Goal: Entertainment & Leisure: Consume media (video, audio)

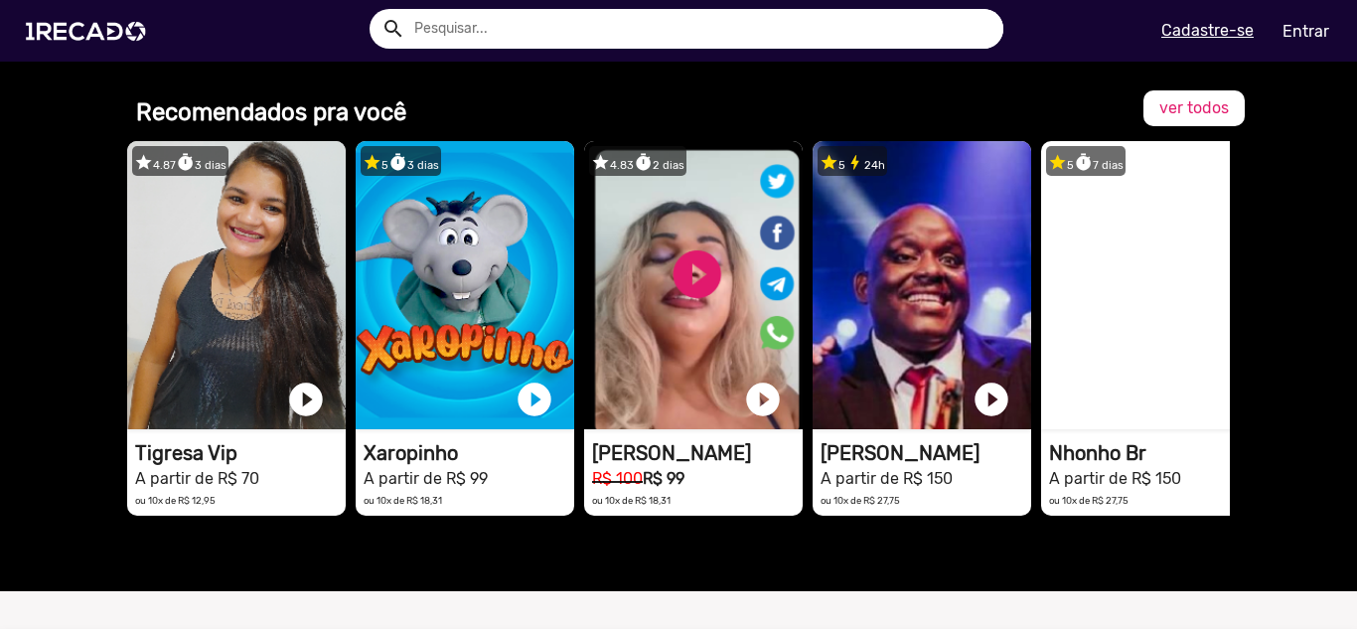
scroll to position [1550, 0]
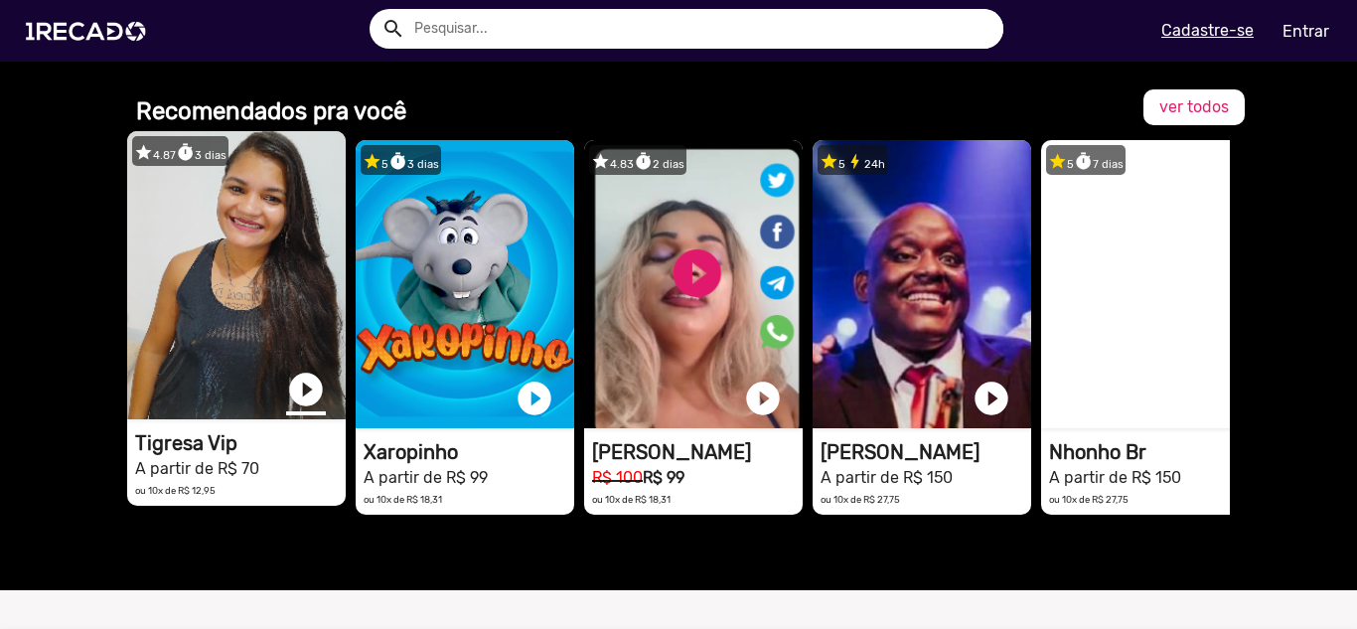
click at [302, 386] on link "play_circle_filled" at bounding box center [306, 390] width 40 height 40
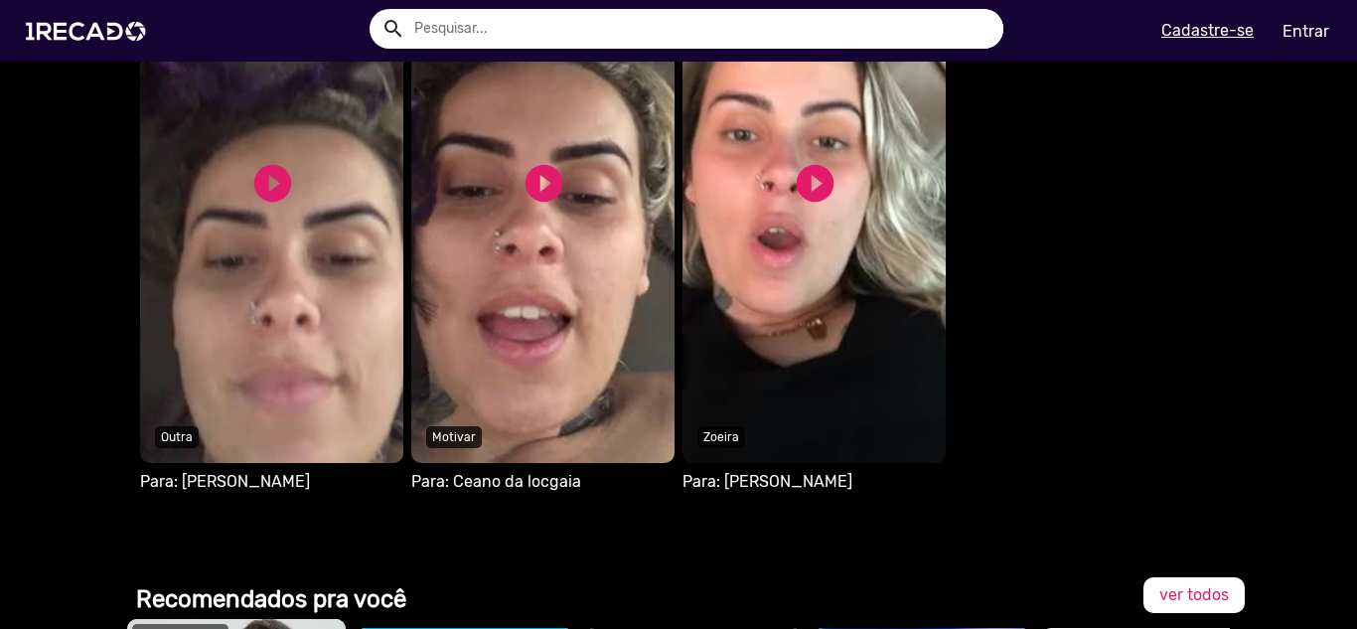
scroll to position [1061, 0]
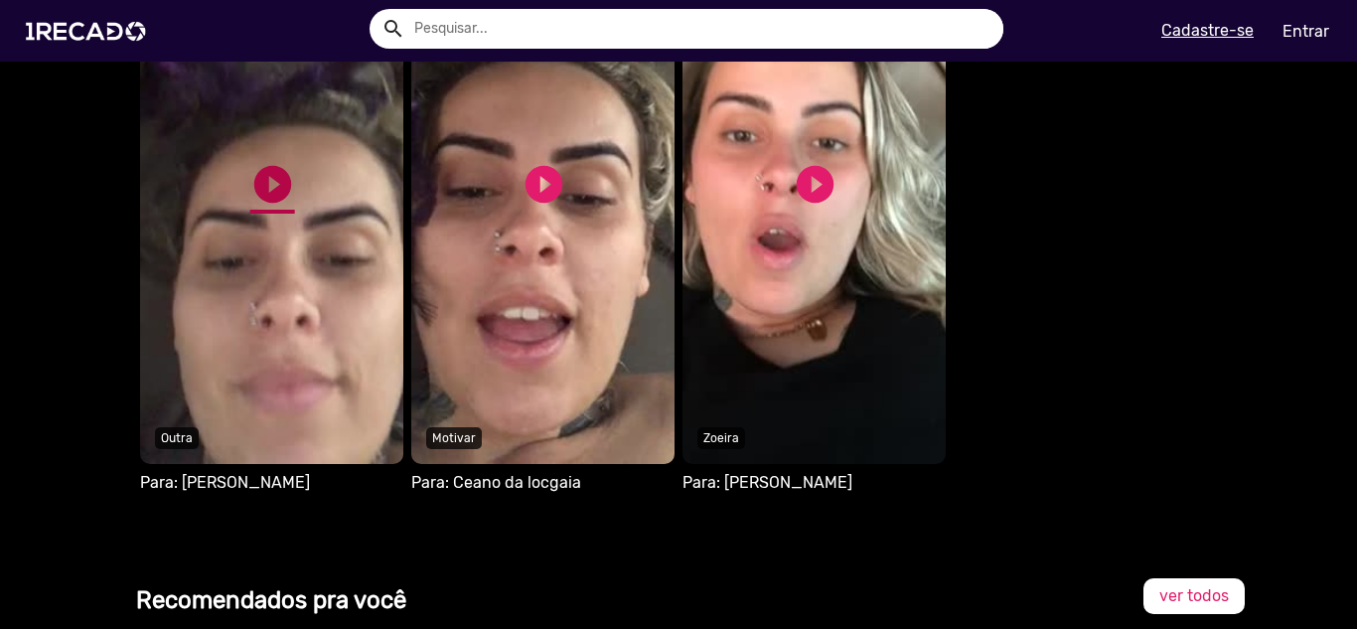
click at [254, 179] on link "play_circle_filled" at bounding box center [272, 184] width 45 height 45
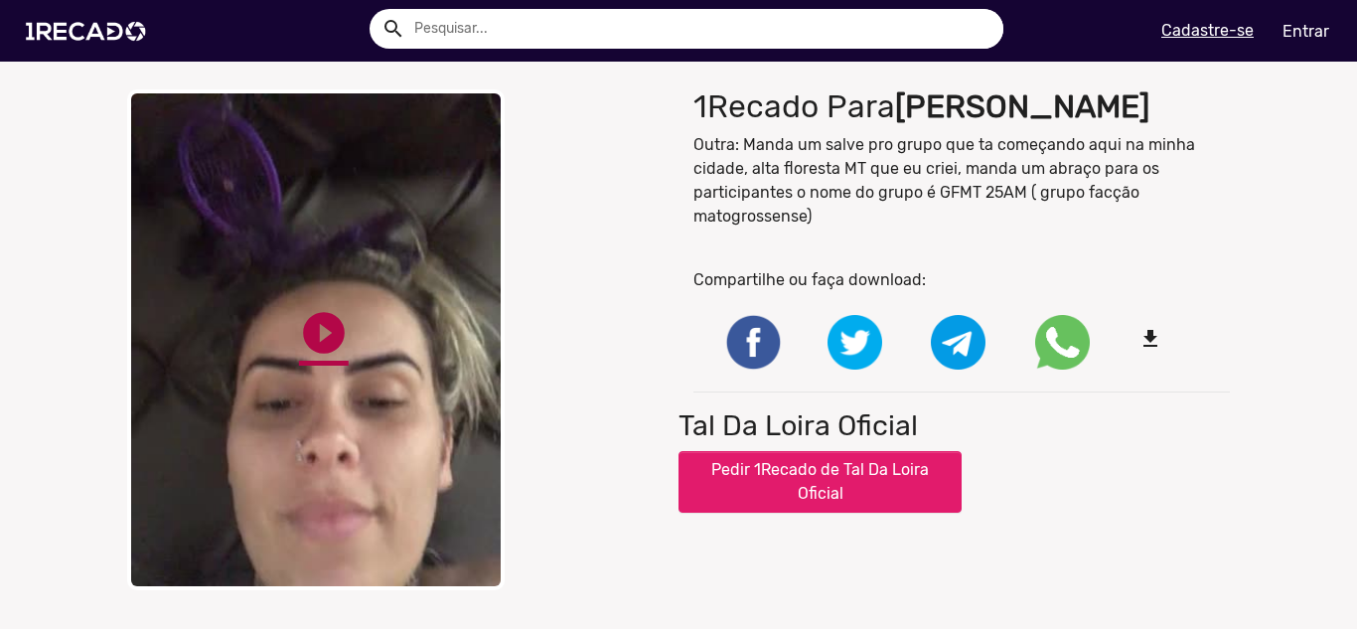
click at [321, 312] on link "play_circle_filled" at bounding box center [324, 333] width 50 height 50
click at [318, 358] on link "pause_circle" at bounding box center [324, 333] width 50 height 50
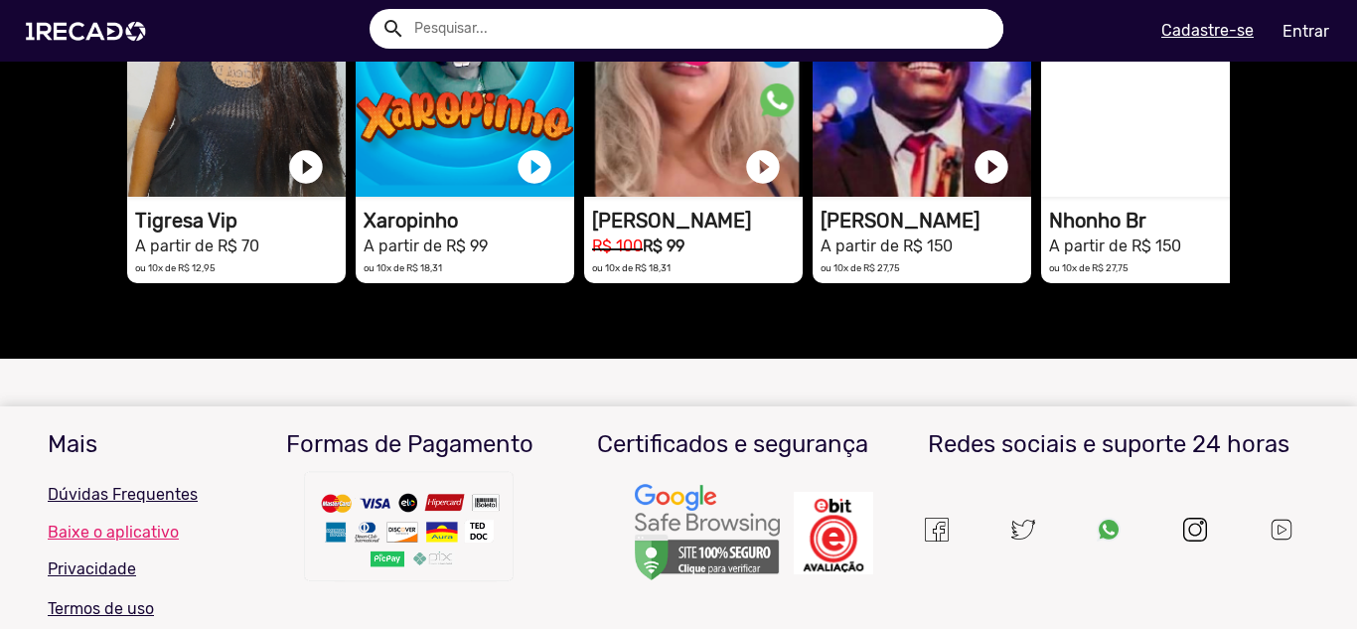
scroll to position [1987, 0]
